Goal: Transaction & Acquisition: Purchase product/service

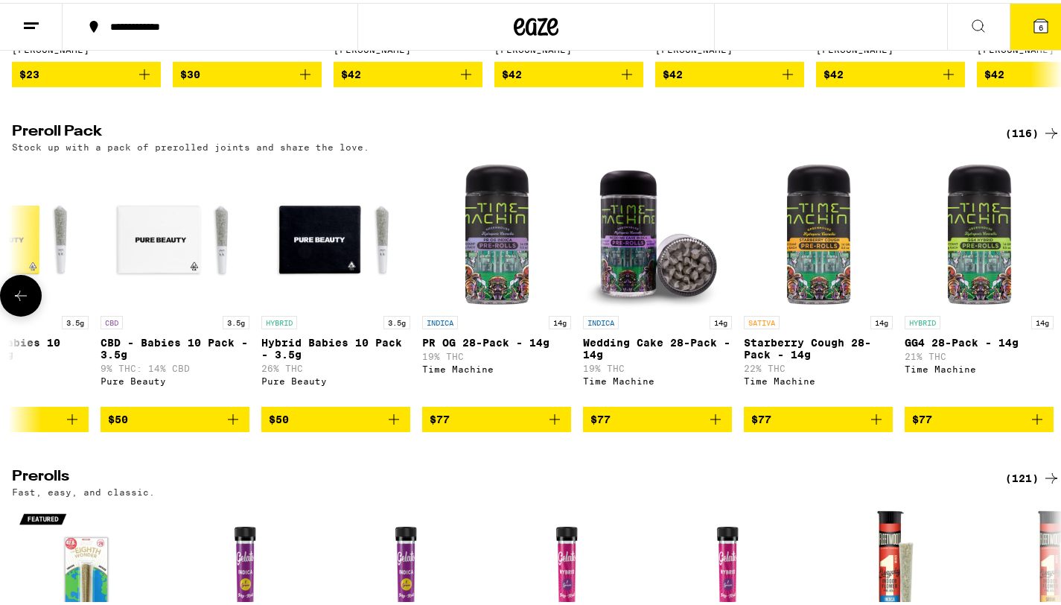
scroll to position [0, 17622]
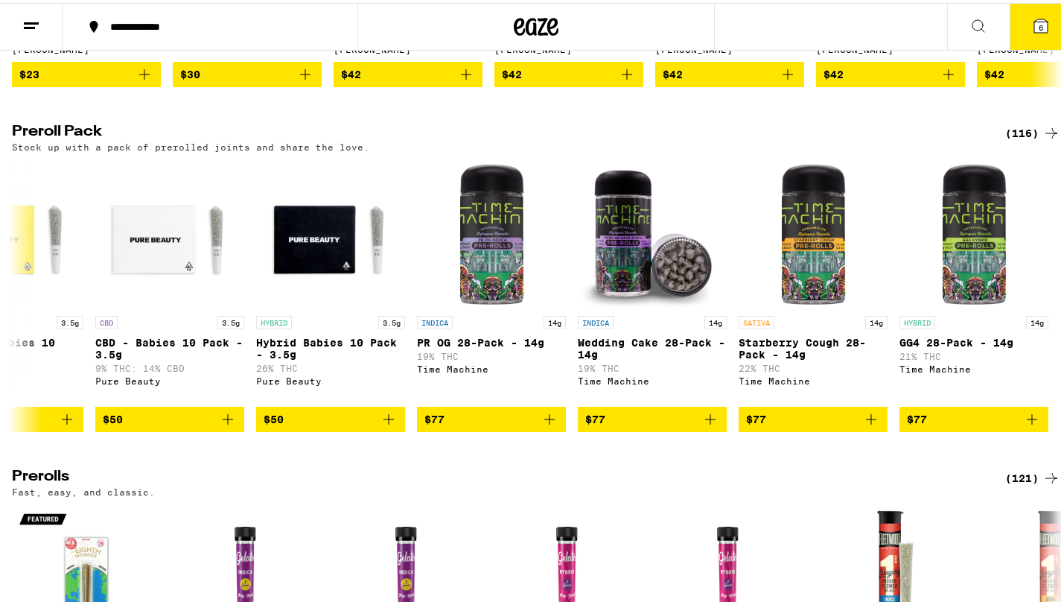
click at [1023, 139] on div "(116)" at bounding box center [1032, 130] width 55 height 18
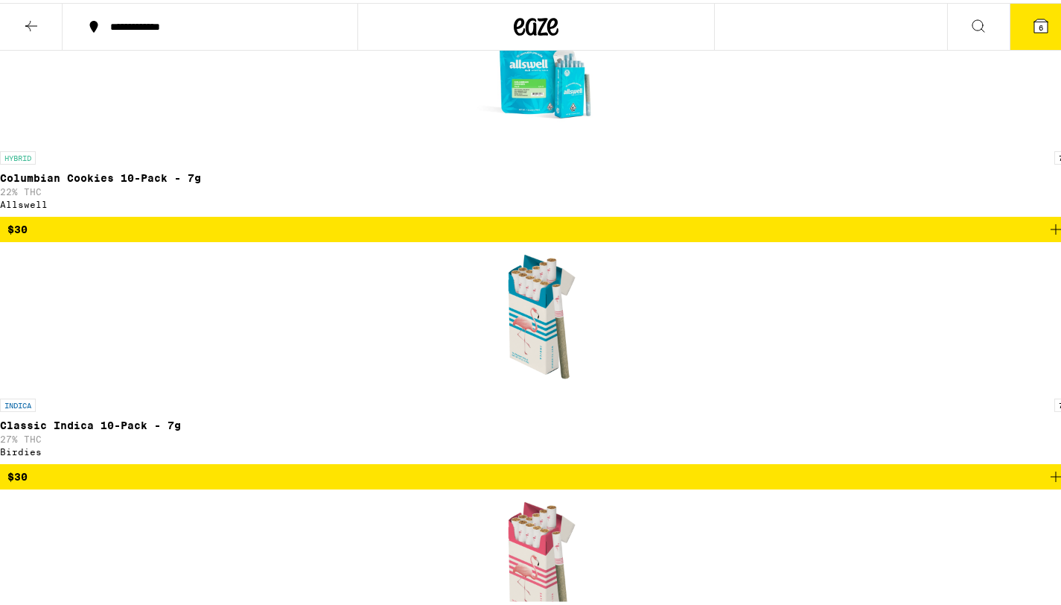
scroll to position [5322, 0]
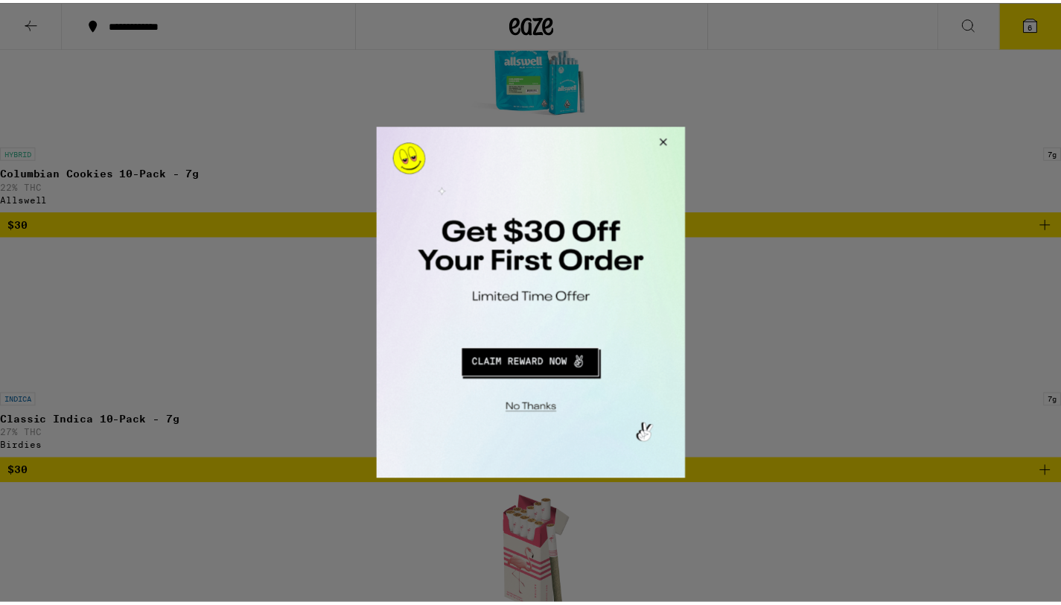
click at [517, 408] on button "Close Modal" at bounding box center [529, 406] width 303 height 23
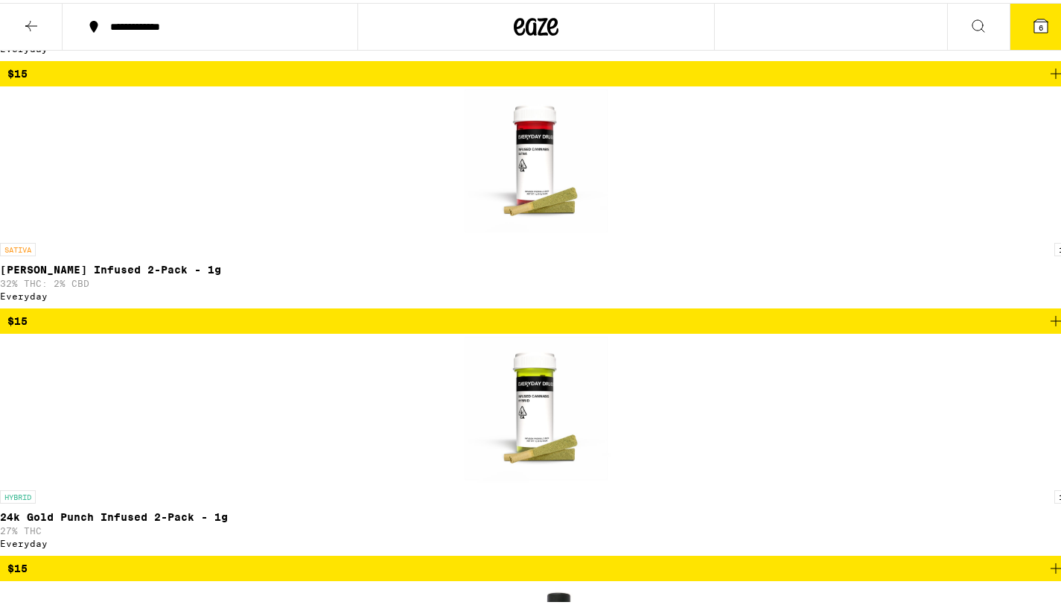
scroll to position [497, 0]
